Goal: Go to known website: Go to known website

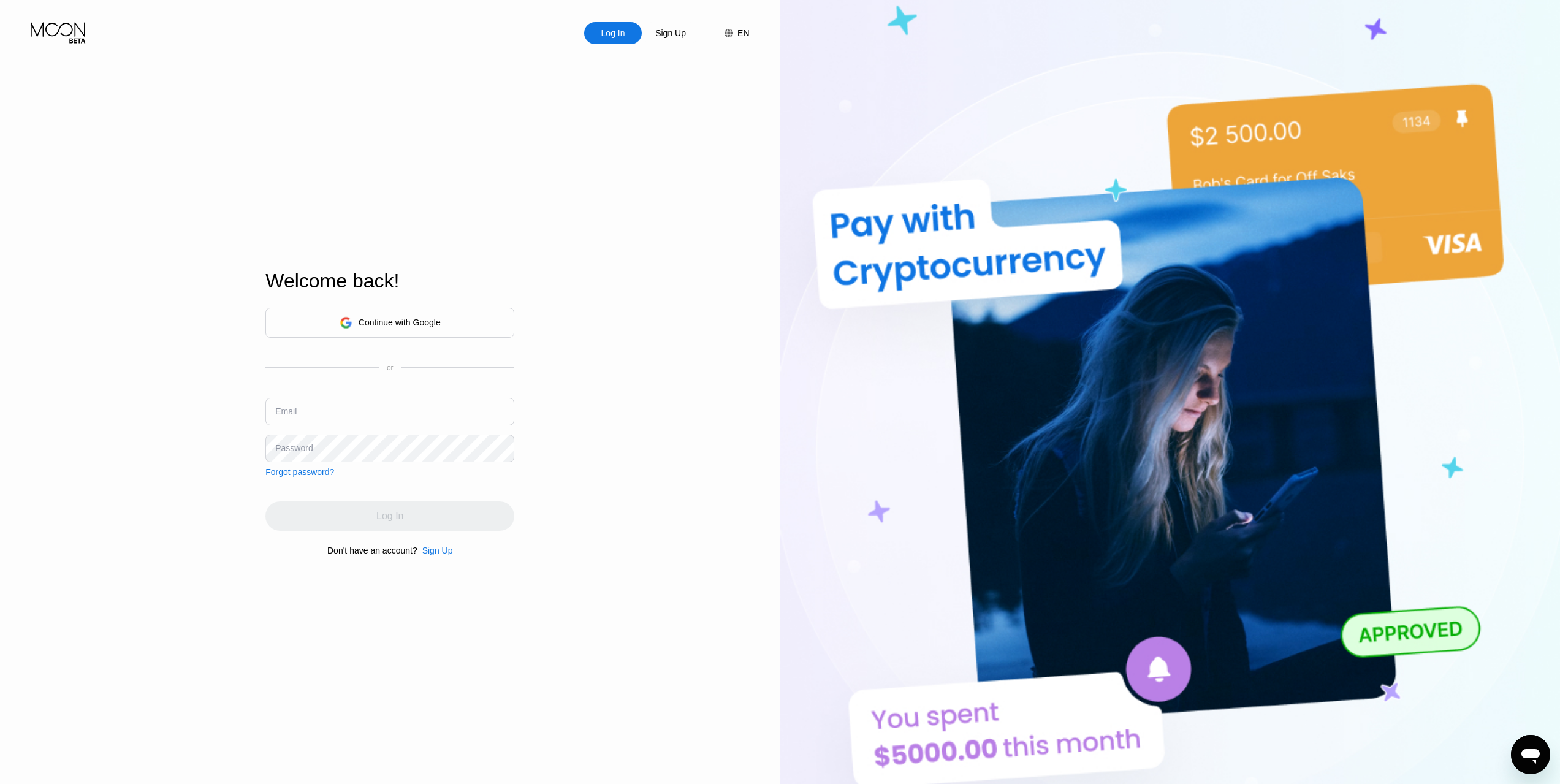
click at [695, 268] on div "Log In Sign Up EN Language Select an item Save Welcome back! Continue with Goog…" at bounding box center [390, 431] width 781 height 862
click at [70, 35] on icon at bounding box center [59, 33] width 57 height 21
